Goal: Transaction & Acquisition: Purchase product/service

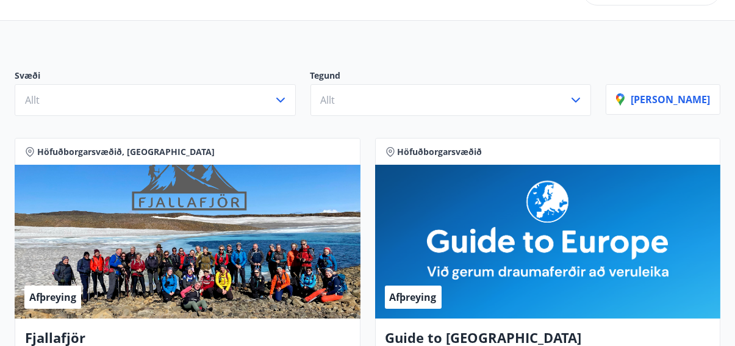
scroll to position [13, 0]
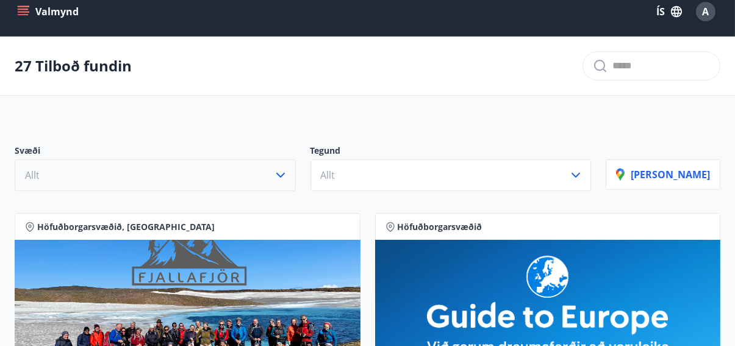
click at [296, 166] on button "Allt" at bounding box center [155, 175] width 281 height 32
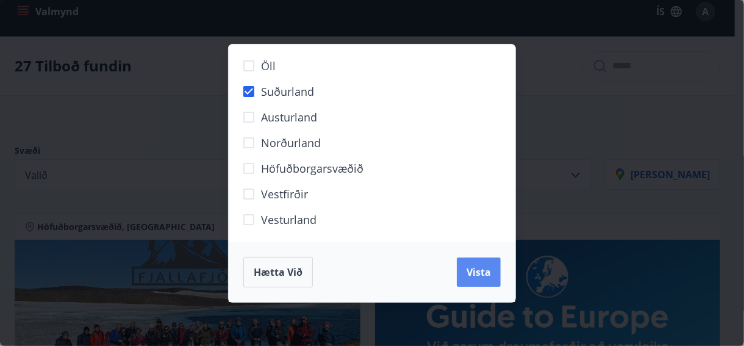
click at [498, 266] on button "Vista" at bounding box center [479, 271] width 44 height 29
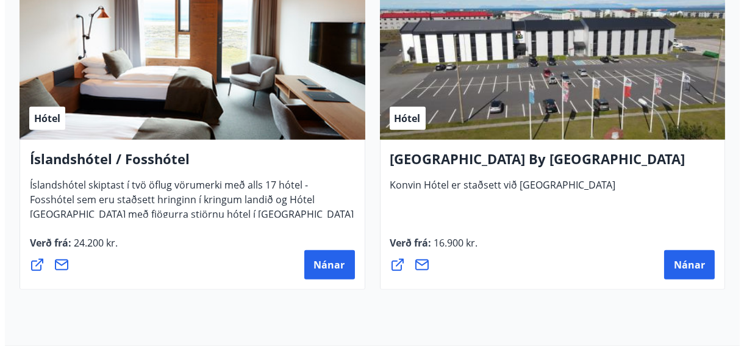
scroll to position [1724, 0]
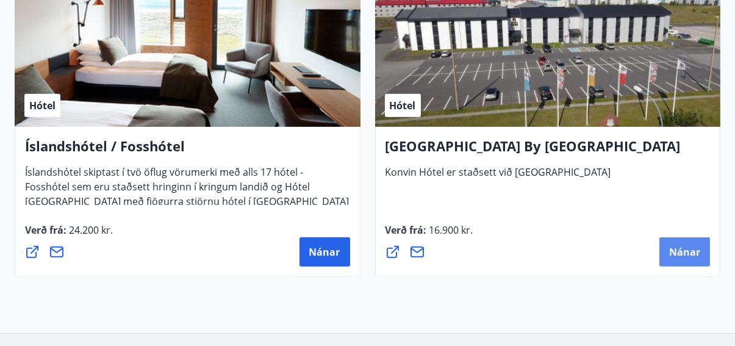
click at [682, 253] on span "Nánar" at bounding box center [684, 251] width 31 height 13
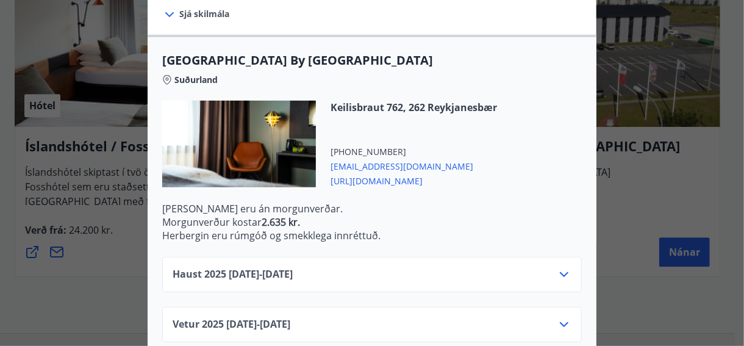
scroll to position [462, 0]
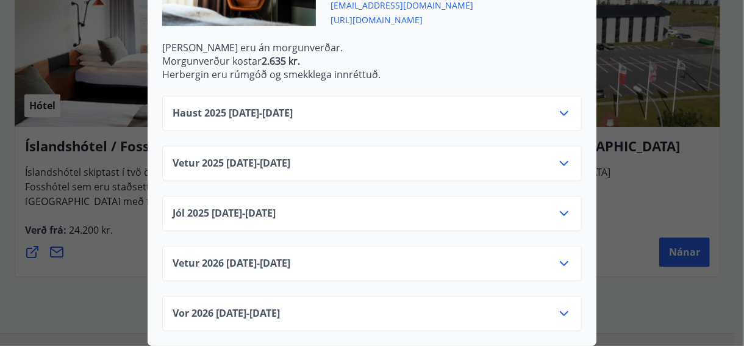
click at [563, 107] on icon at bounding box center [564, 113] width 15 height 15
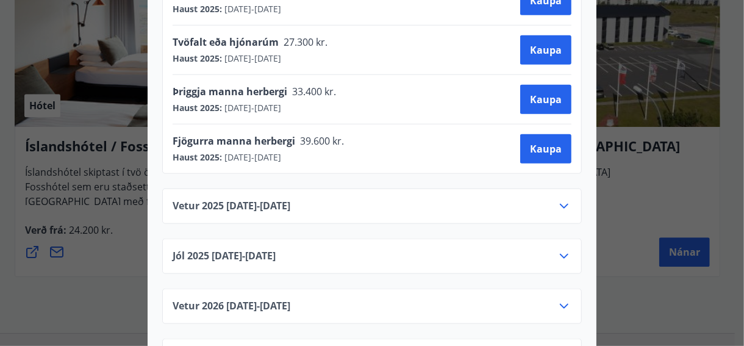
scroll to position [659, 0]
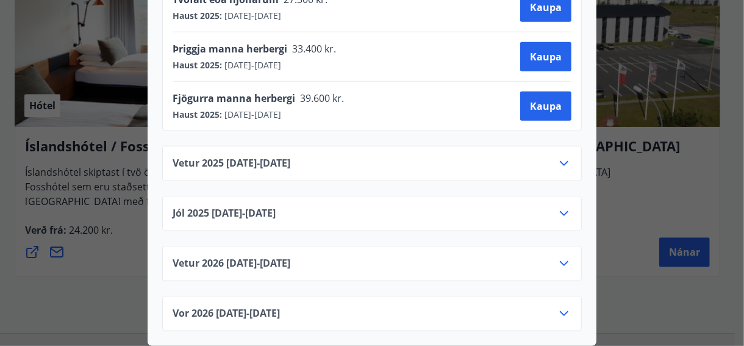
click at [561, 261] on icon at bounding box center [564, 263] width 9 height 5
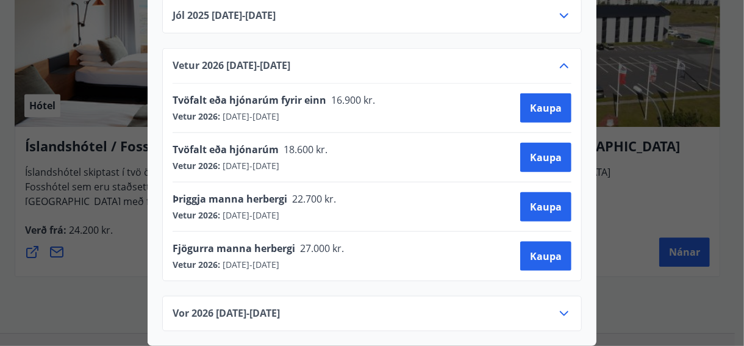
click at [560, 63] on icon at bounding box center [564, 65] width 9 height 5
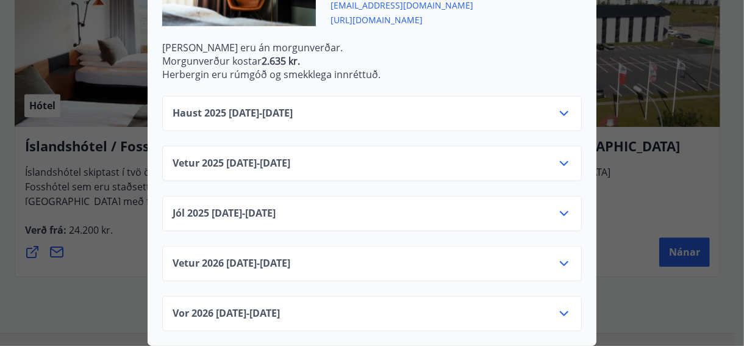
click at [564, 306] on icon at bounding box center [564, 313] width 15 height 15
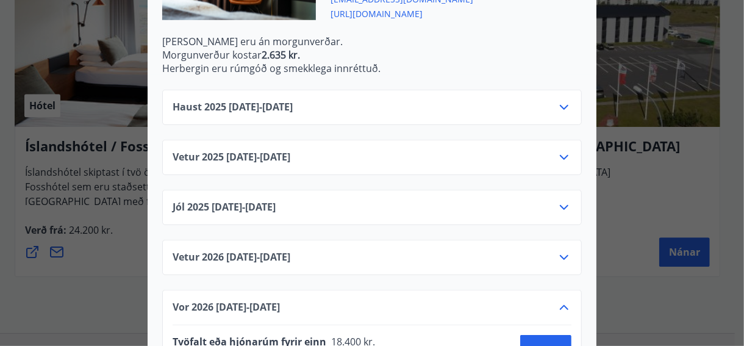
scroll to position [659, 0]
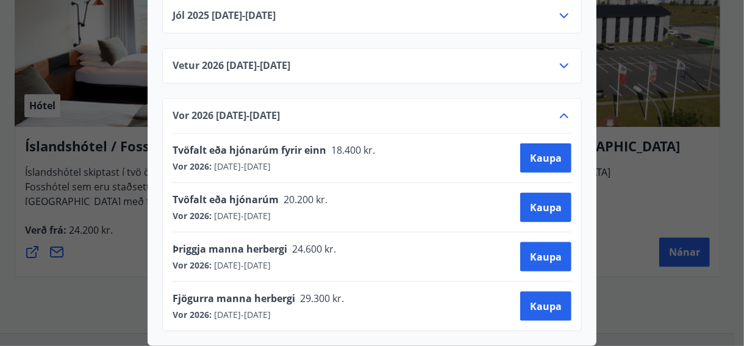
click at [561, 109] on icon at bounding box center [564, 116] width 15 height 15
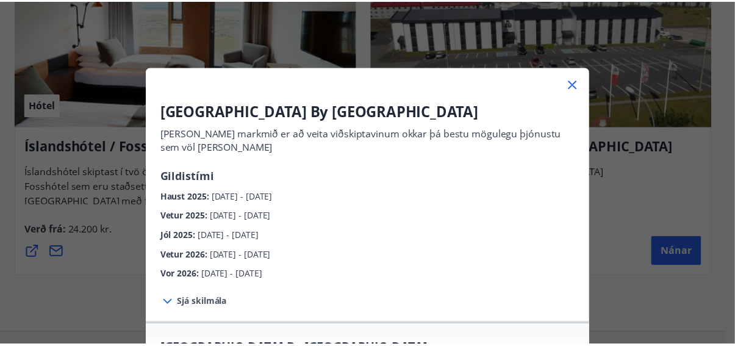
scroll to position [0, 0]
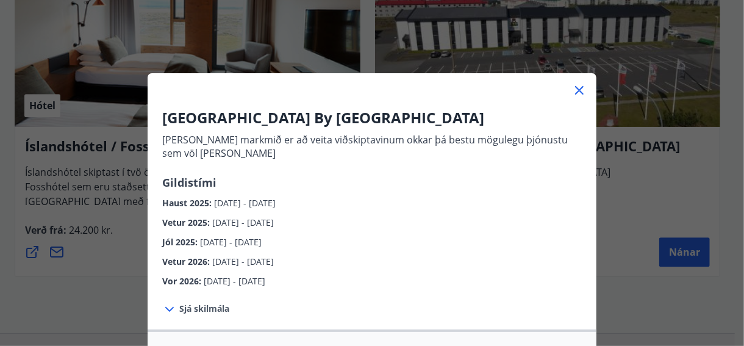
click at [577, 88] on icon at bounding box center [579, 90] width 9 height 9
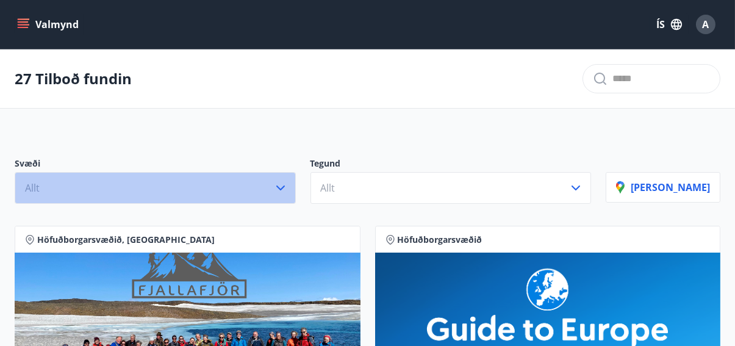
click at [288, 187] on icon "button" at bounding box center [280, 188] width 15 height 15
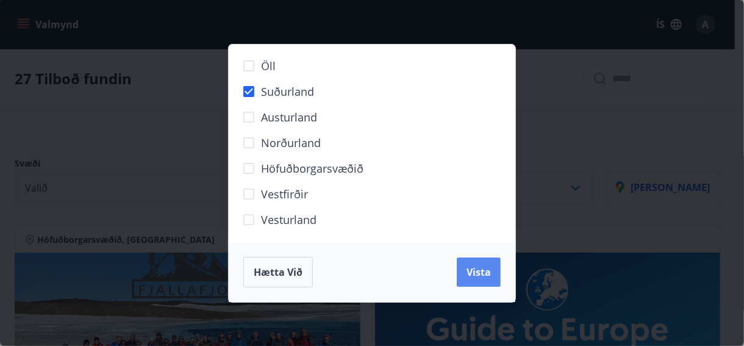
click at [487, 278] on span "Vista" at bounding box center [479, 271] width 24 height 13
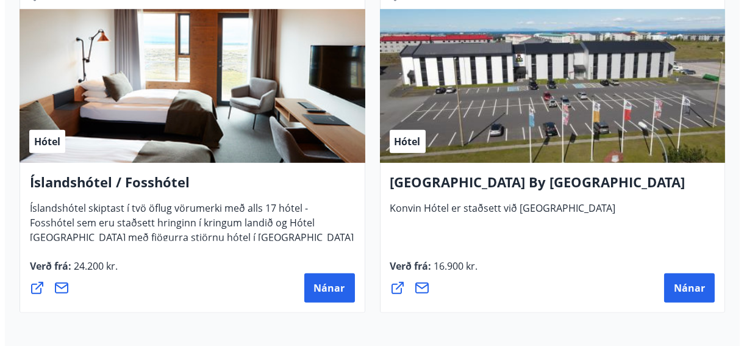
scroll to position [1678, 0]
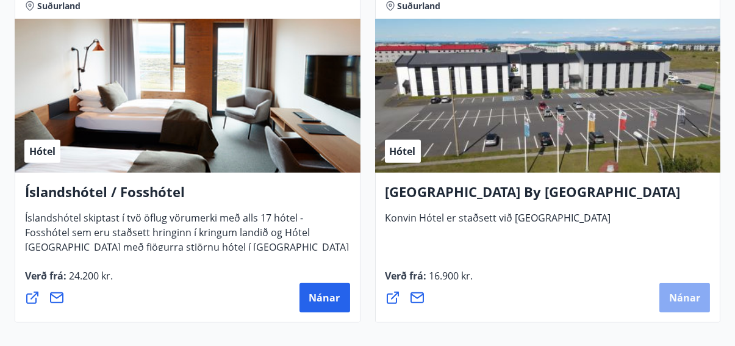
click at [684, 295] on span "Nánar" at bounding box center [684, 297] width 31 height 13
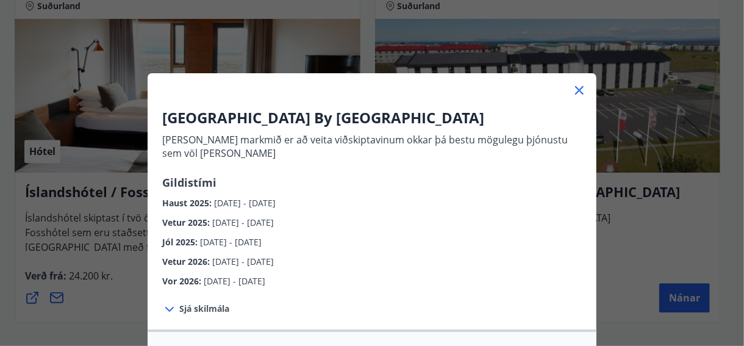
scroll to position [462, 0]
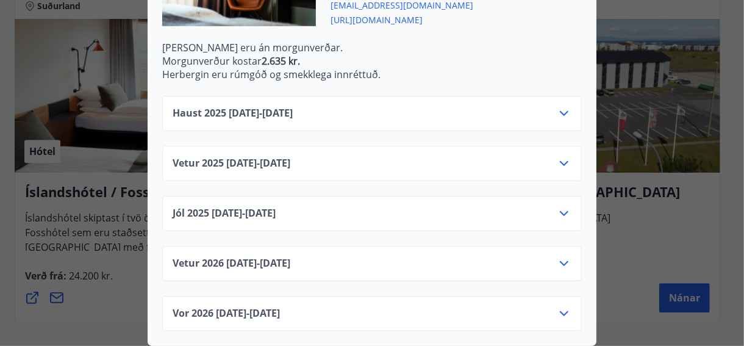
click at [369, 12] on span "[URL][DOMAIN_NAME]" at bounding box center [414, 19] width 167 height 15
click at [561, 111] on icon at bounding box center [564, 113] width 9 height 5
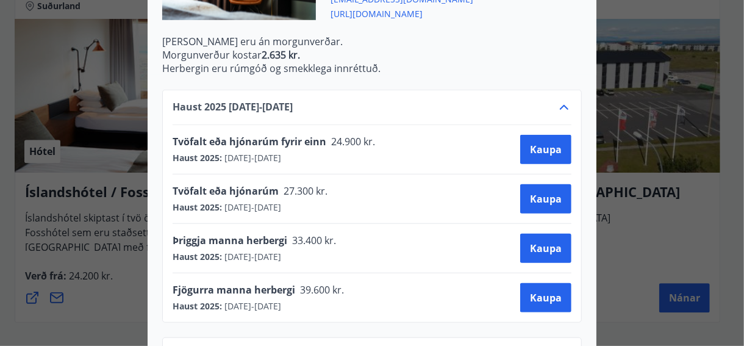
drag, startPoint x: 228, startPoint y: 209, endPoint x: 374, endPoint y: 204, distance: 146.5
click at [373, 205] on div "Tvöfalt eða hjónarúm 27.300 kr. Haust 2025 : [DATE] - [DATE] [PERSON_NAME]" at bounding box center [372, 198] width 399 height 29
click at [374, 204] on div "Tvöfalt eða hjónarúm 27.300 kr. Haust 2025 : [DATE] - [DATE] [PERSON_NAME]" at bounding box center [372, 198] width 399 height 29
click at [530, 198] on span "Kaupa" at bounding box center [546, 198] width 32 height 13
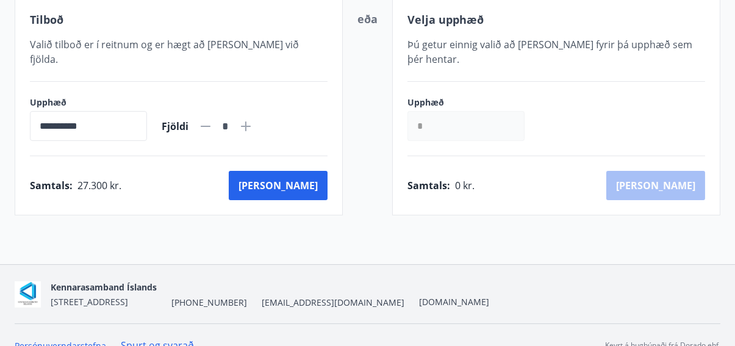
scroll to position [252, 0]
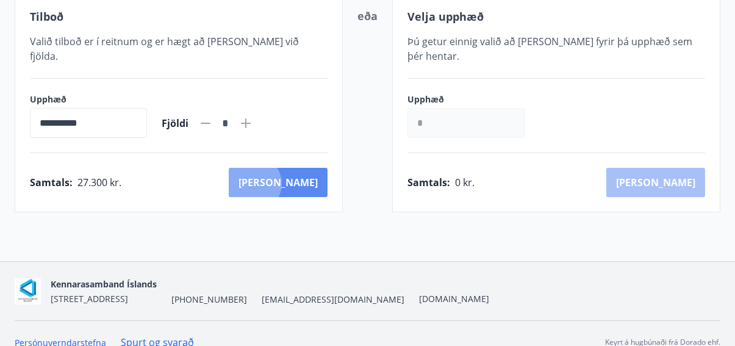
click at [308, 168] on button "[PERSON_NAME]" at bounding box center [278, 182] width 99 height 29
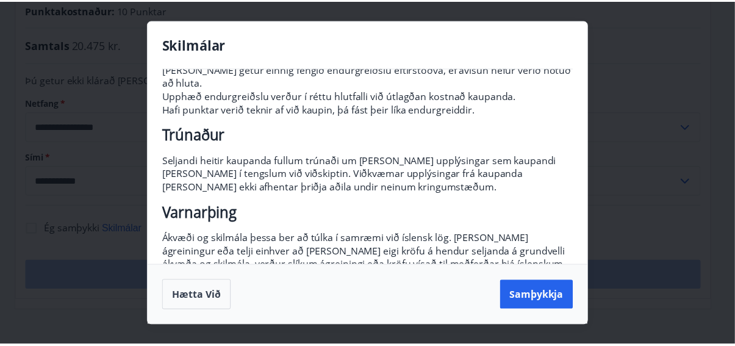
scroll to position [247, 0]
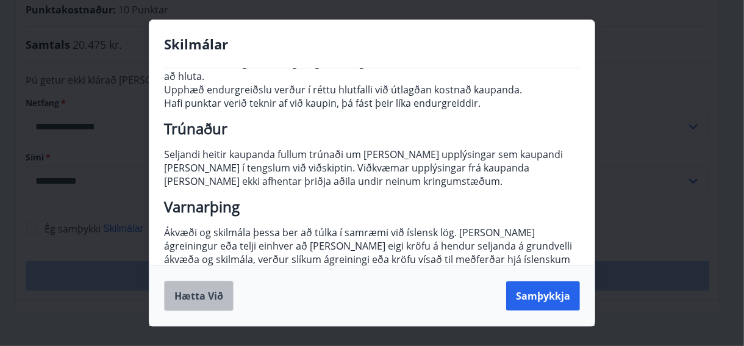
drag, startPoint x: 192, startPoint y: 297, endPoint x: 186, endPoint y: 283, distance: 14.5
click at [192, 297] on button "Hætta við" at bounding box center [199, 296] width 70 height 31
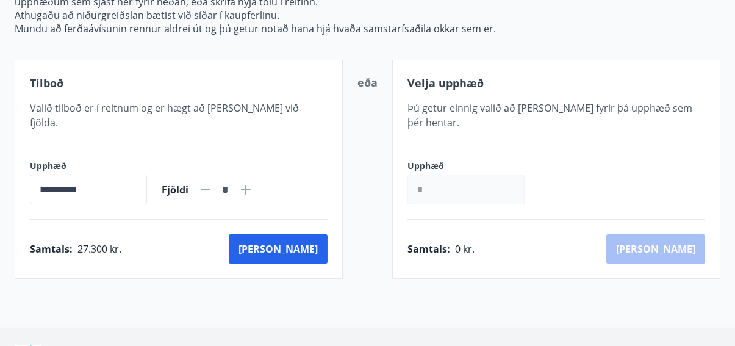
scroll to position [252, 0]
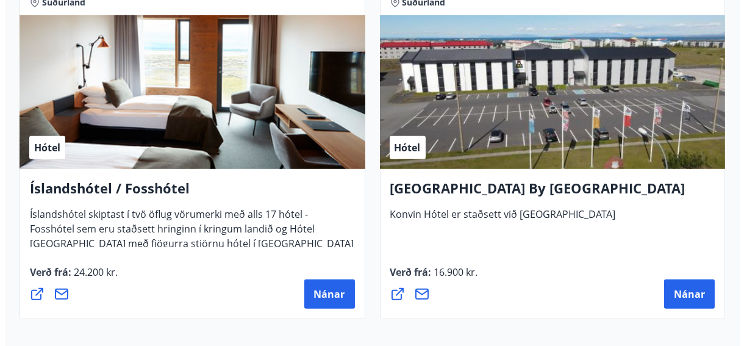
scroll to position [1696, 0]
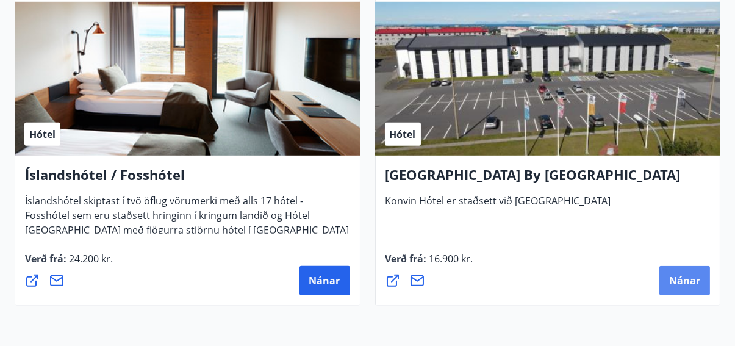
click at [686, 282] on span "Nánar" at bounding box center [684, 280] width 31 height 13
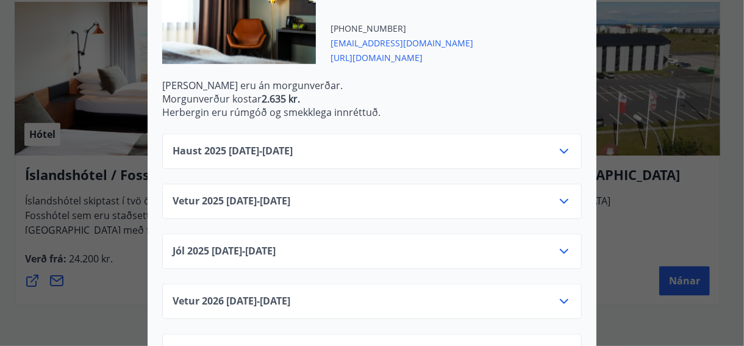
scroll to position [419, 0]
click at [559, 149] on icon at bounding box center [564, 150] width 15 height 15
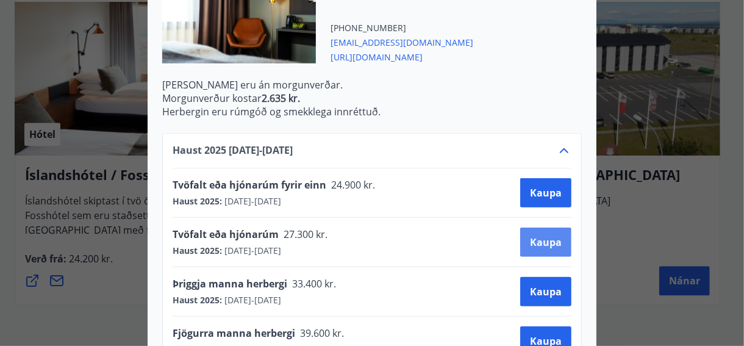
click at [535, 236] on span "Kaupa" at bounding box center [546, 242] width 32 height 13
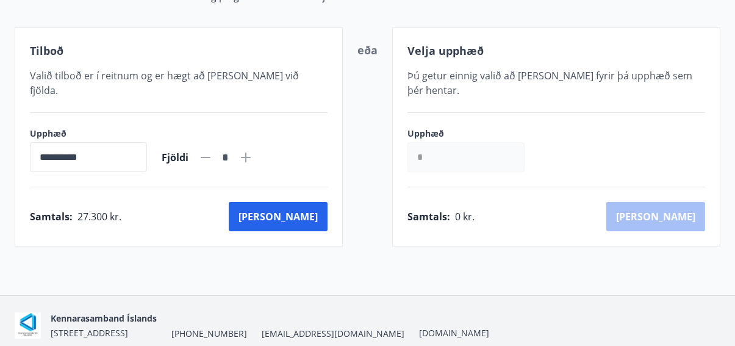
scroll to position [226, 0]
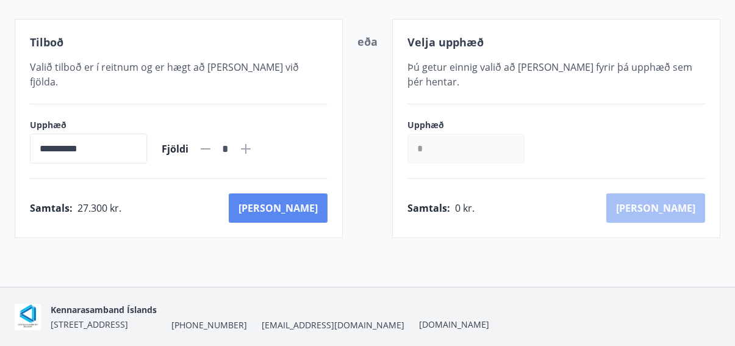
click at [311, 196] on button "[PERSON_NAME]" at bounding box center [278, 207] width 99 height 29
